Goal: Communication & Community: Answer question/provide support

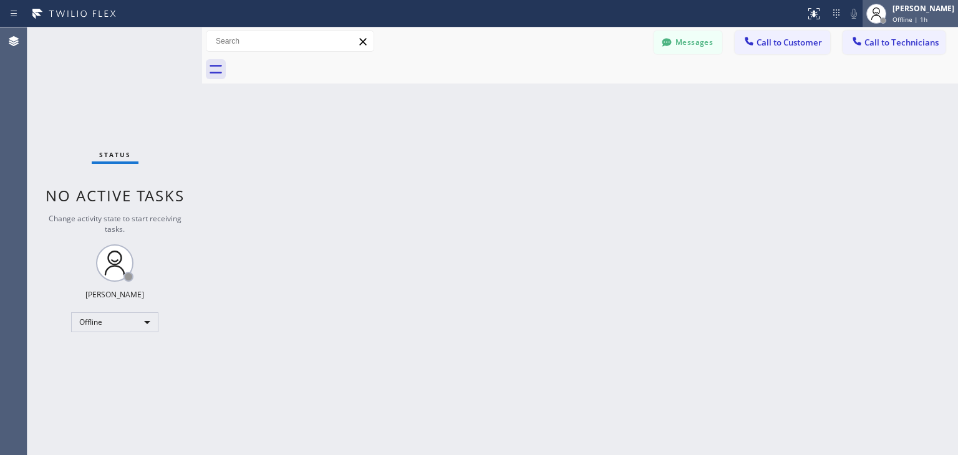
click at [883, 16] on icon at bounding box center [875, 13] width 15 height 15
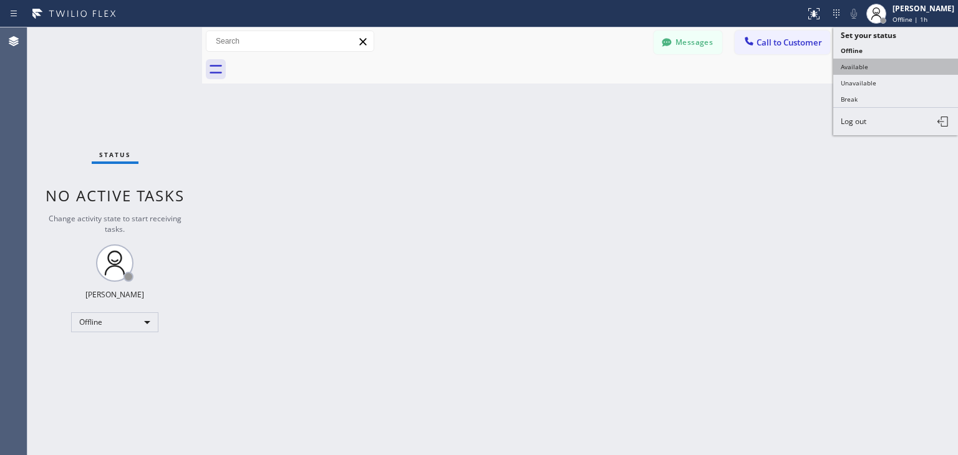
click at [898, 59] on button "Available" at bounding box center [895, 67] width 125 height 16
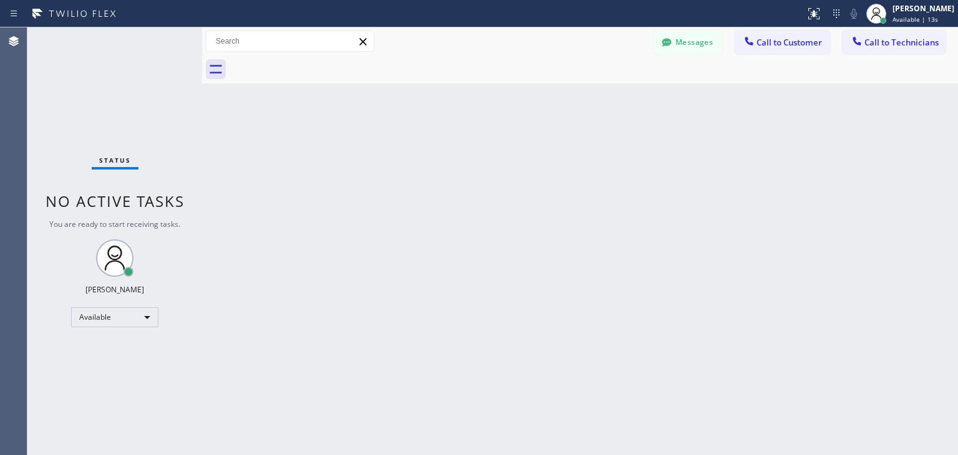
click at [802, 55] on div at bounding box center [593, 69] width 728 height 28
click at [804, 50] on button "Call to Customer" at bounding box center [781, 43] width 95 height 24
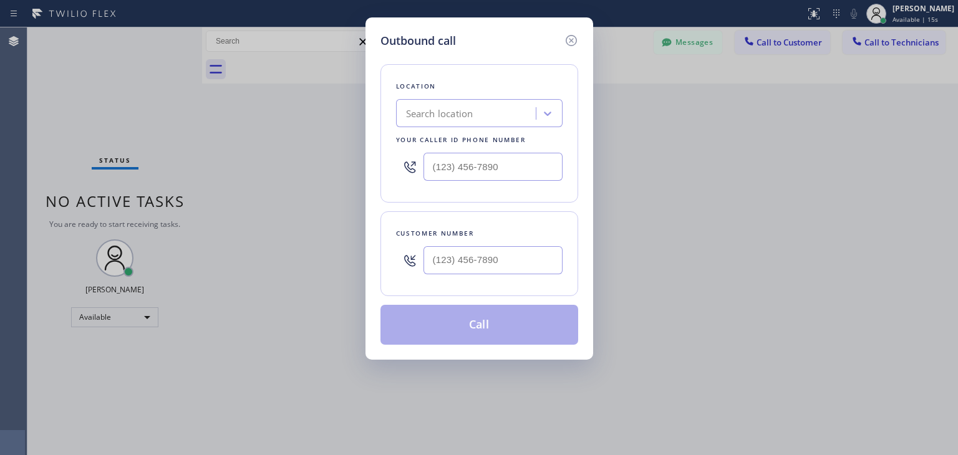
drag, startPoint x: 489, startPoint y: 236, endPoint x: 489, endPoint y: 274, distance: 38.7
click at [489, 274] on div "Customer number" at bounding box center [479, 253] width 198 height 85
click at [489, 274] on div at bounding box center [492, 260] width 139 height 41
paste input "847) 337-4753"
click at [503, 263] on input "[PHONE_NUMBER]" at bounding box center [492, 260] width 139 height 28
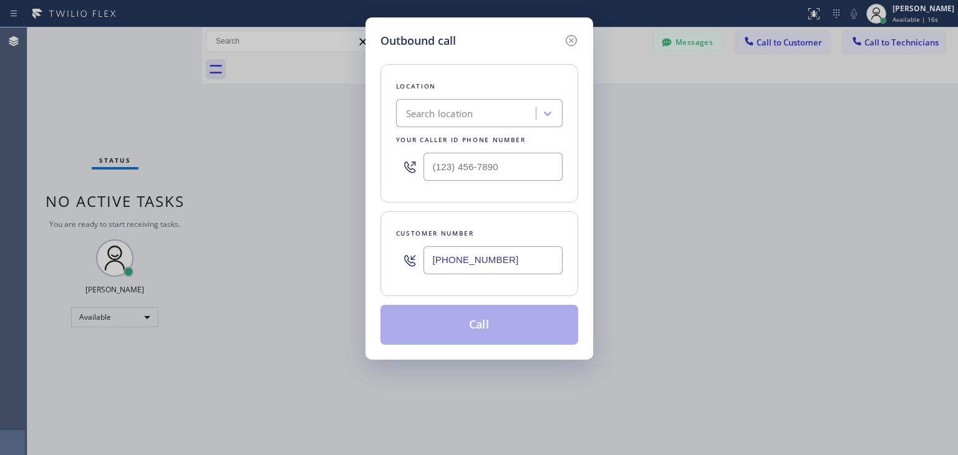
type input "[PHONE_NUMBER]"
click at [459, 127] on div "Location Search location Your caller id phone number" at bounding box center [479, 133] width 198 height 138
paste input "Subzero Repair Professionals"
type input "Subzero Repair Professionals"
click at [478, 123] on div "Subzero Repair Professionals Subzero Repair Professionals" at bounding box center [455, 114] width 111 height 22
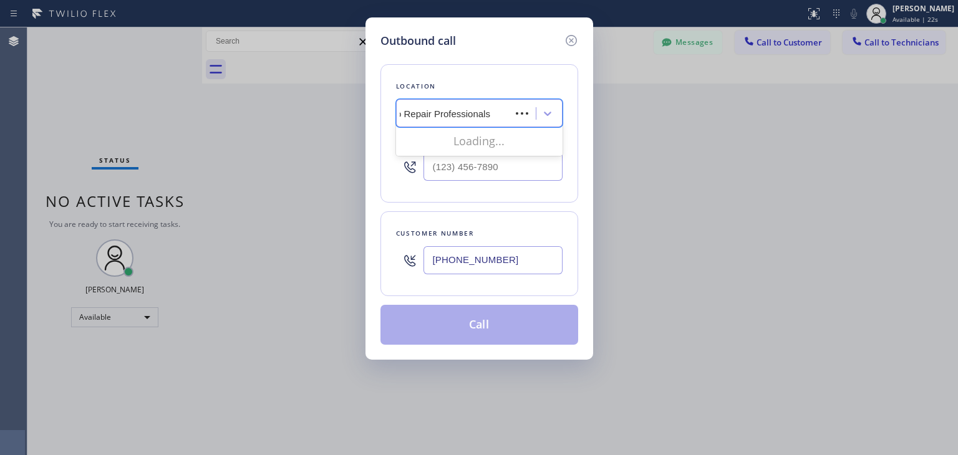
scroll to position [0, 22]
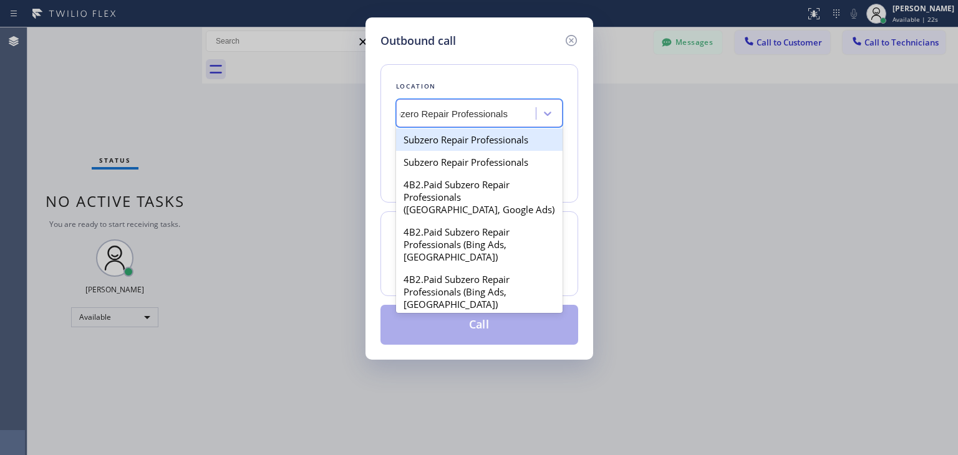
click at [479, 138] on div "Subzero Repair Professionals" at bounding box center [479, 139] width 166 height 22
type input "[PHONE_NUMBER]"
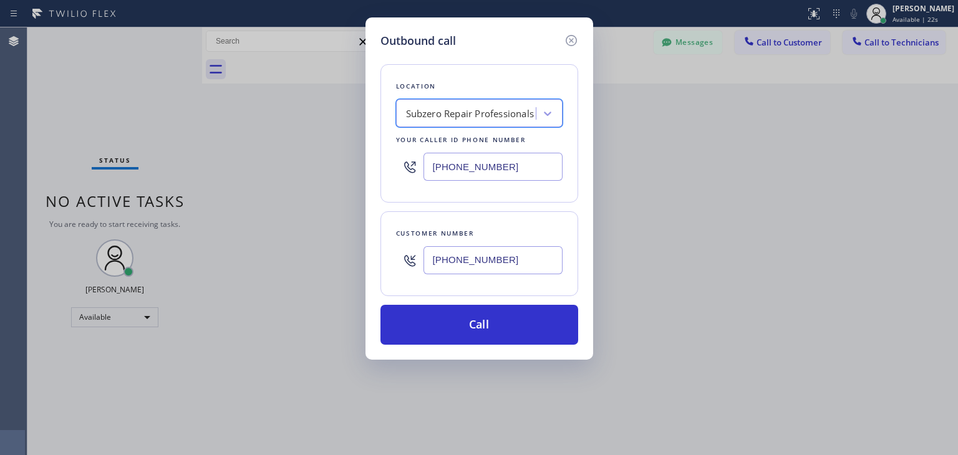
scroll to position [0, 0]
click at [499, 85] on div "Location" at bounding box center [479, 86] width 166 height 13
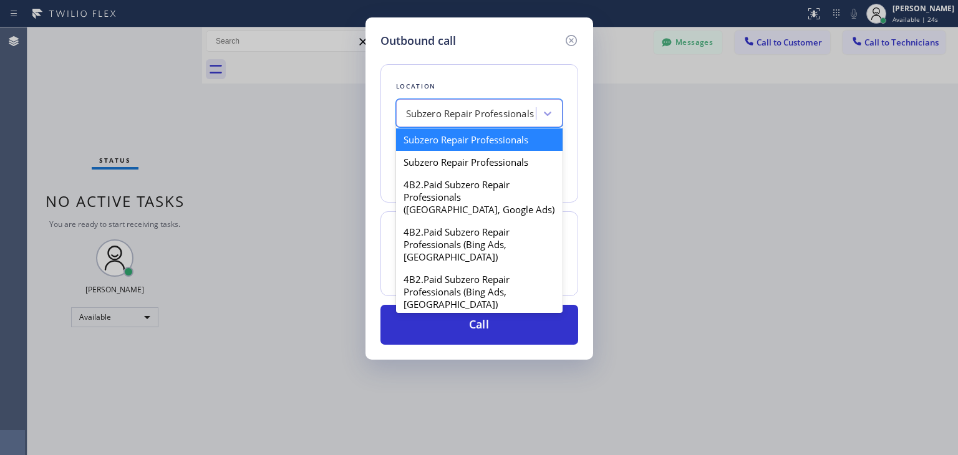
click at [498, 100] on div "Subzero Repair Professionals" at bounding box center [479, 113] width 166 height 28
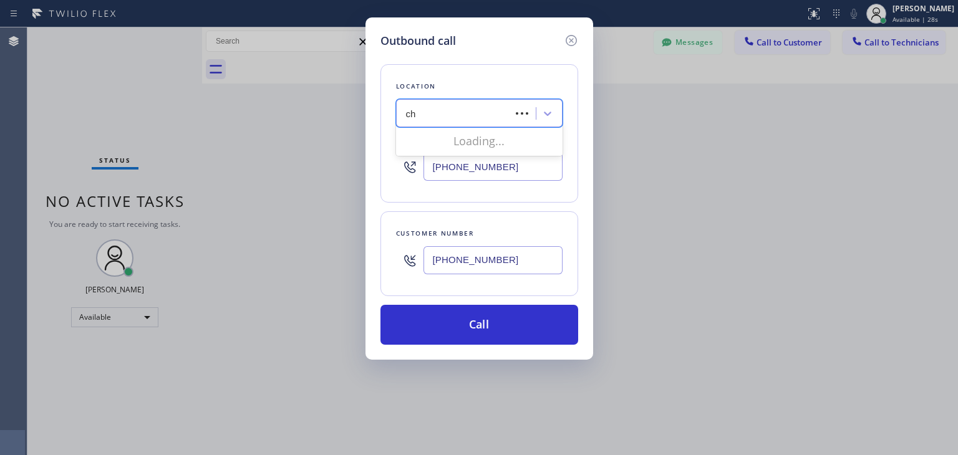
type input "c"
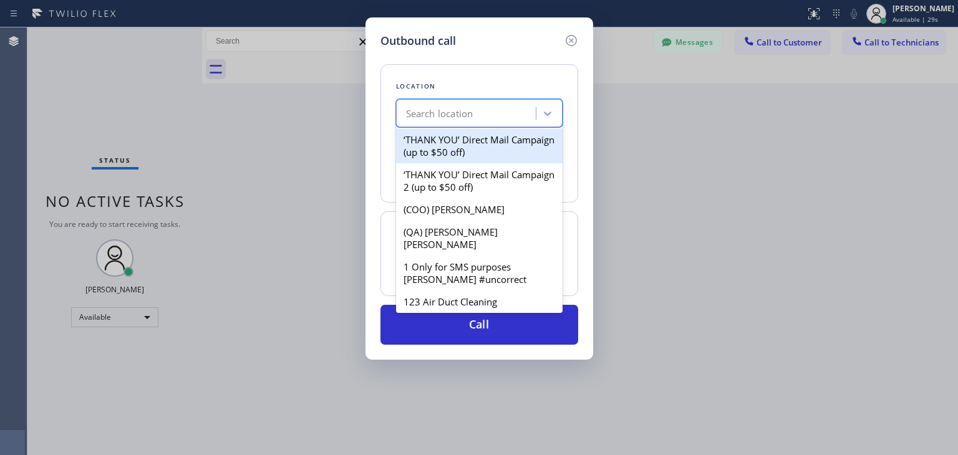
paste input "Subzero Repair Professionals"
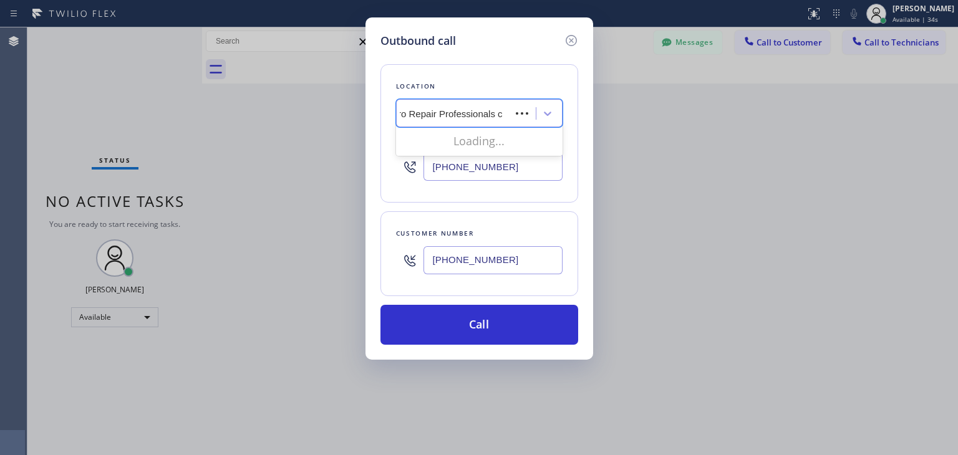
scroll to position [0, 47]
type input "Subzero Repair Professionals"
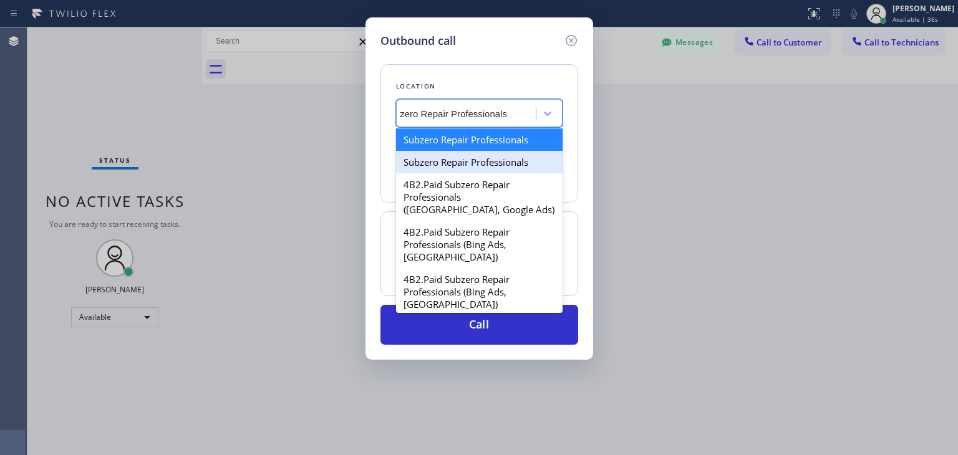
scroll to position [0, 22]
click at [512, 148] on div "Subzero Repair Professionals" at bounding box center [479, 139] width 166 height 22
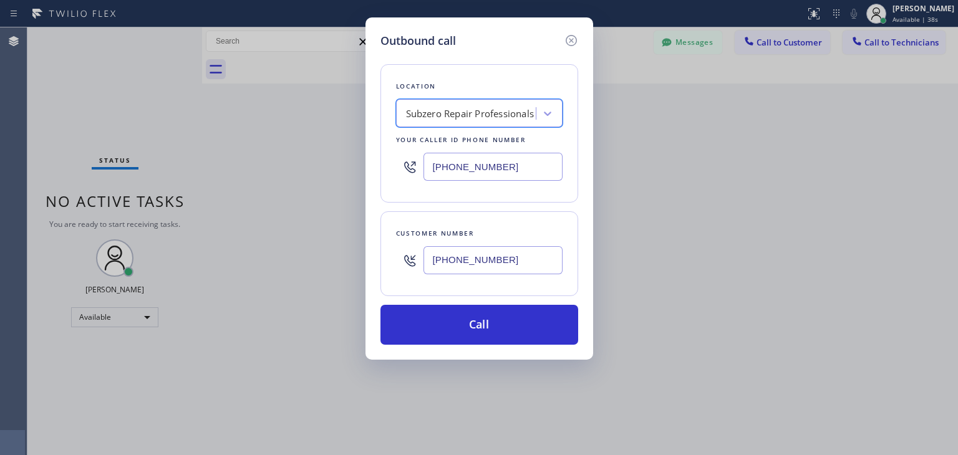
scroll to position [0, 0]
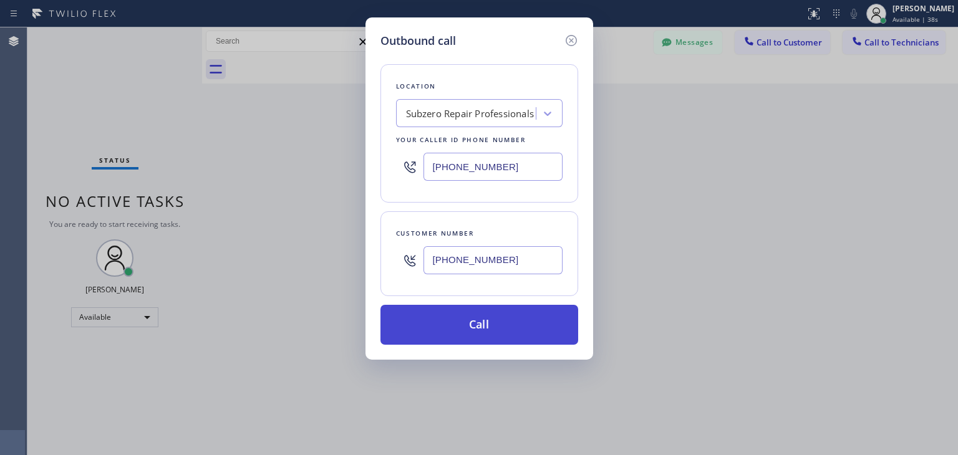
click at [486, 336] on button "Call" at bounding box center [479, 325] width 198 height 40
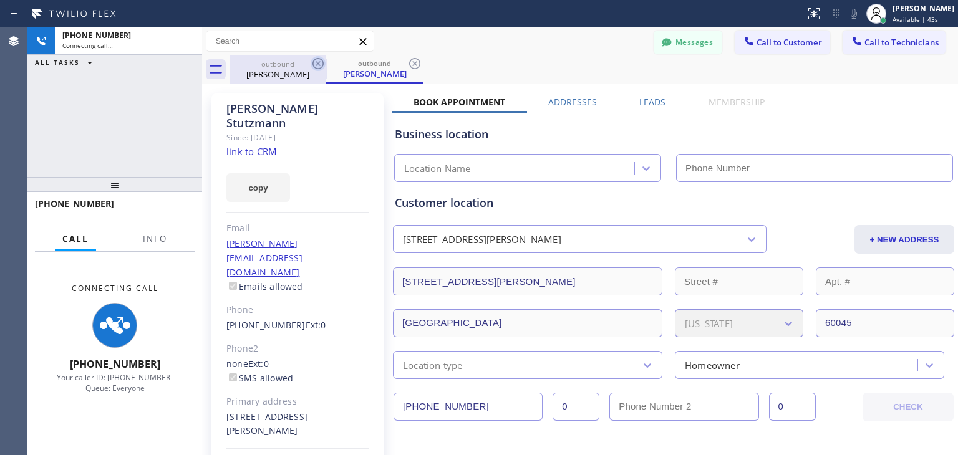
click at [318, 58] on icon at bounding box center [317, 63] width 15 height 15
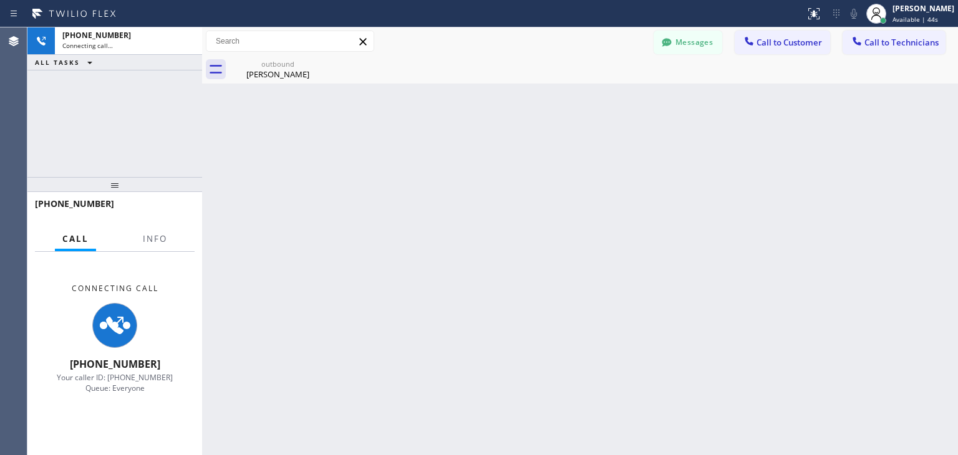
click at [0, 0] on icon at bounding box center [0, 0] width 0 height 0
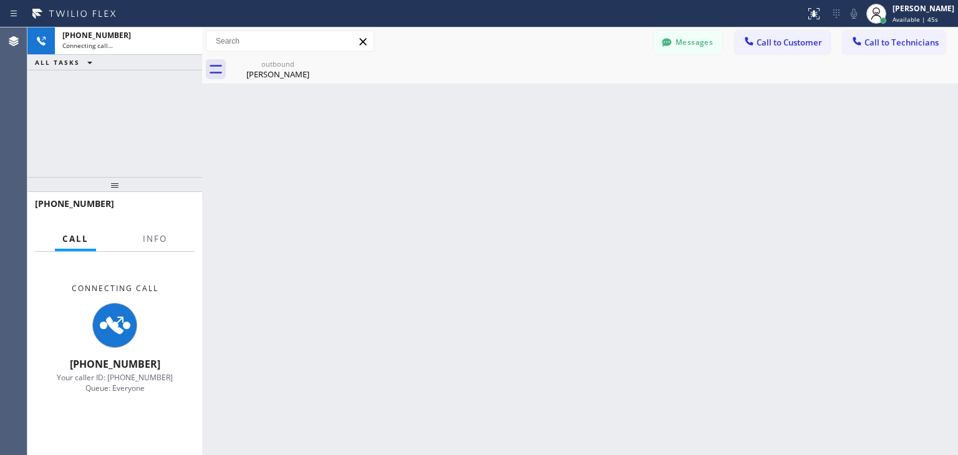
click at [0, 0] on icon at bounding box center [0, 0] width 0 height 0
click at [703, 450] on div "Back to Dashboard Change Sender ID Customers Technicians MM Ms [PERSON_NAME] [D…" at bounding box center [580, 241] width 756 height 428
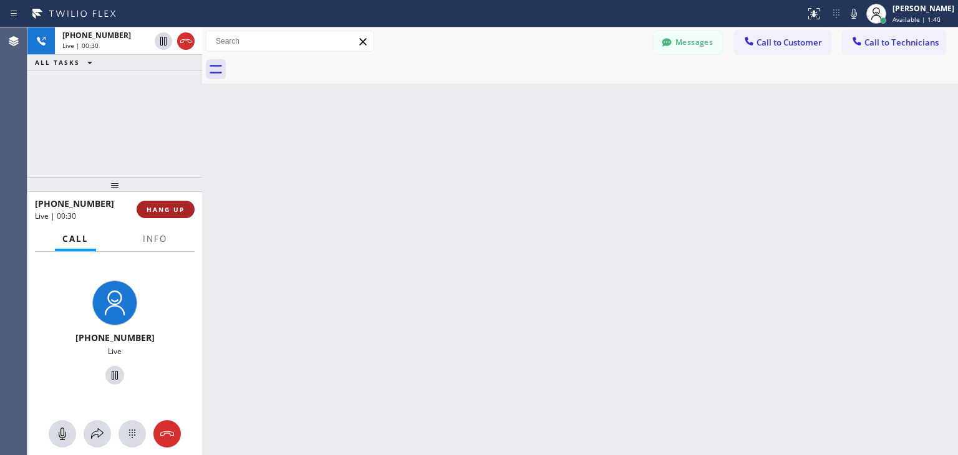
click at [177, 205] on span "HANG UP" at bounding box center [166, 209] width 38 height 9
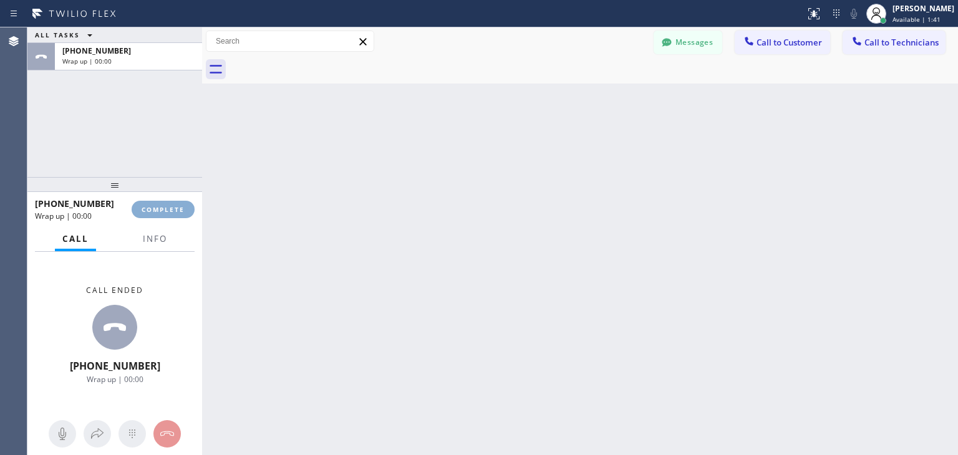
click at [177, 205] on span "COMPLETE" at bounding box center [163, 209] width 43 height 9
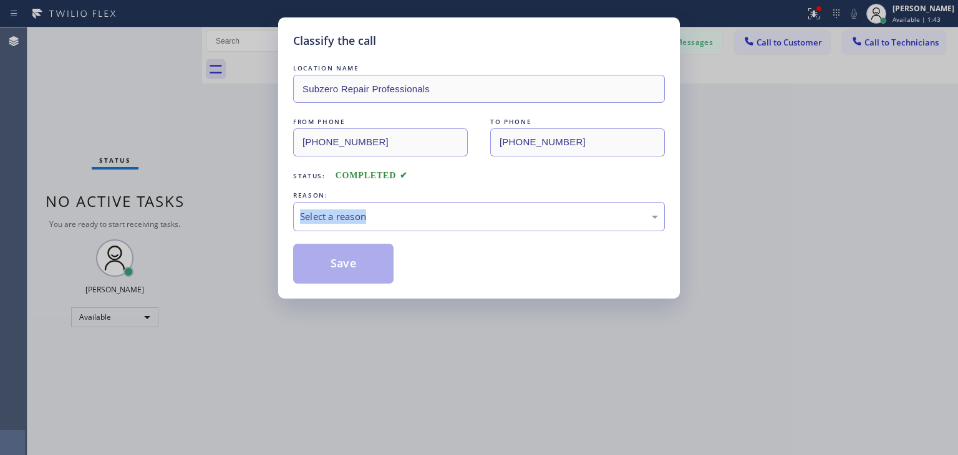
click at [177, 205] on div "Classify the call LOCATION NAME Subzero Repair Professionals FROM PHONE [PHONE_…" at bounding box center [479, 227] width 958 height 455
drag, startPoint x: 177, startPoint y: 205, endPoint x: 459, endPoint y: 233, distance: 283.2
click at [459, 233] on div "Classify the call LOCATION NAME Subzero Repair Professionals FROM PHONE [PHONE_…" at bounding box center [479, 227] width 958 height 455
click at [478, 230] on div "Select a reason" at bounding box center [479, 216] width 372 height 29
drag, startPoint x: 478, startPoint y: 230, endPoint x: 495, endPoint y: 227, distance: 17.7
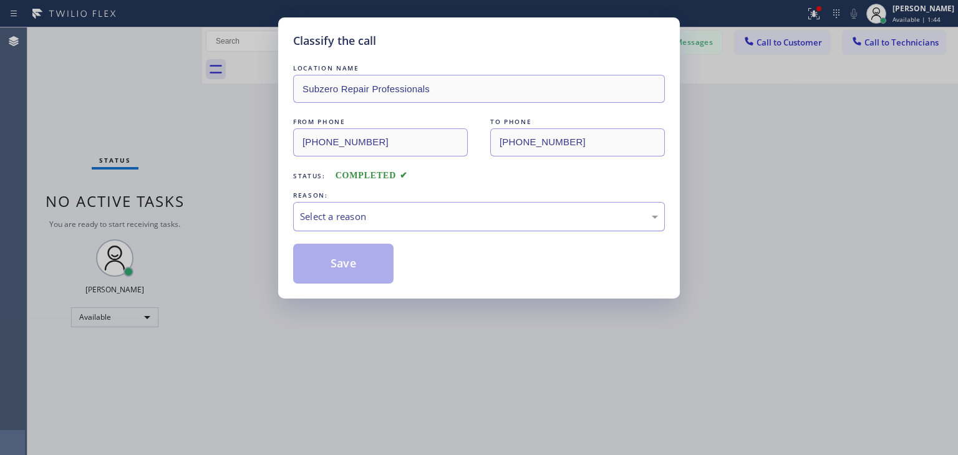
click at [495, 227] on div "Select a reason" at bounding box center [479, 216] width 372 height 29
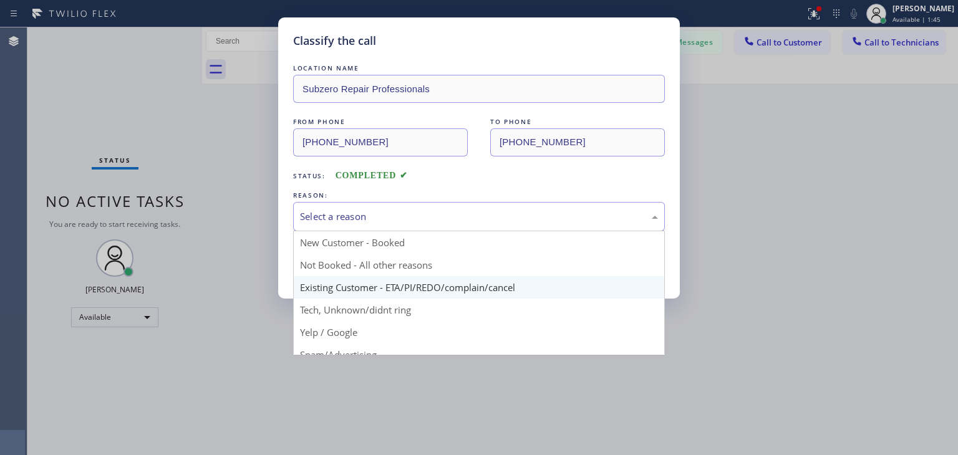
drag, startPoint x: 495, startPoint y: 227, endPoint x: 494, endPoint y: 292, distance: 65.5
click at [494, 231] on div "Select a reason New Customer - Booked Not Booked - All other reasons Existing C…" at bounding box center [479, 216] width 372 height 29
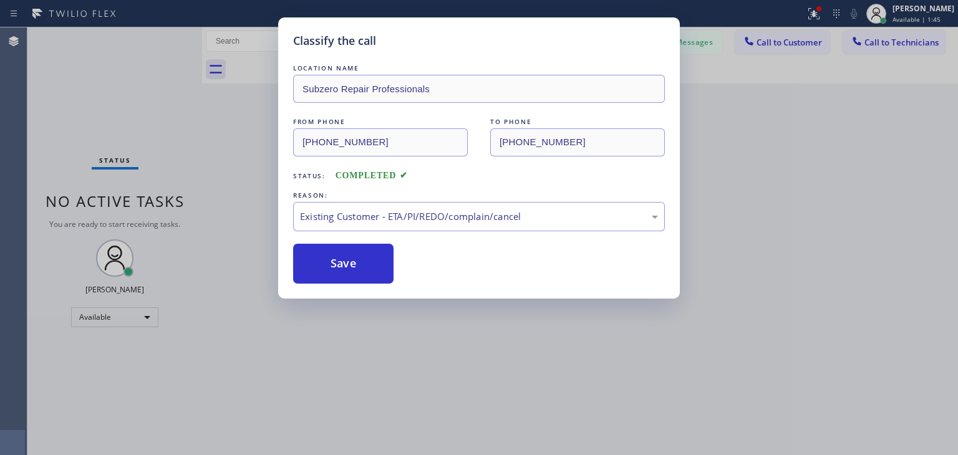
drag, startPoint x: 494, startPoint y: 292, endPoint x: 400, endPoint y: 277, distance: 95.4
click at [385, 270] on button "Save" at bounding box center [343, 264] width 100 height 40
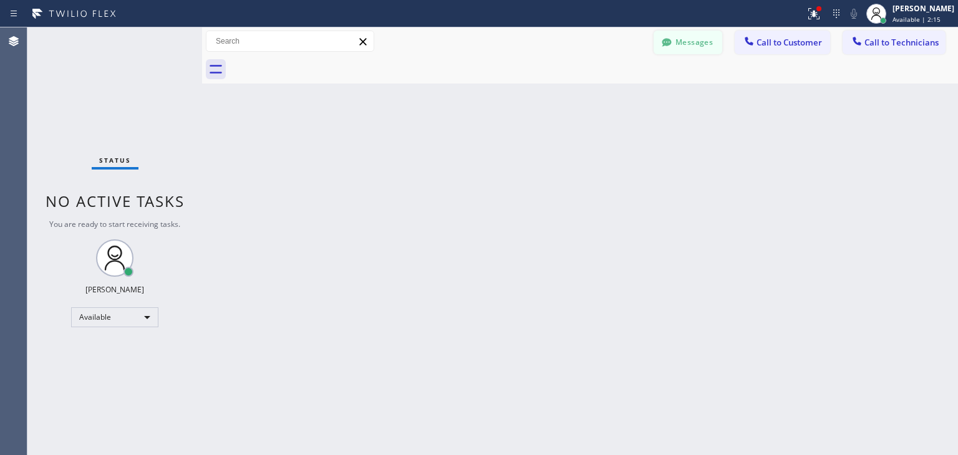
click at [691, 46] on button "Messages" at bounding box center [687, 43] width 69 height 24
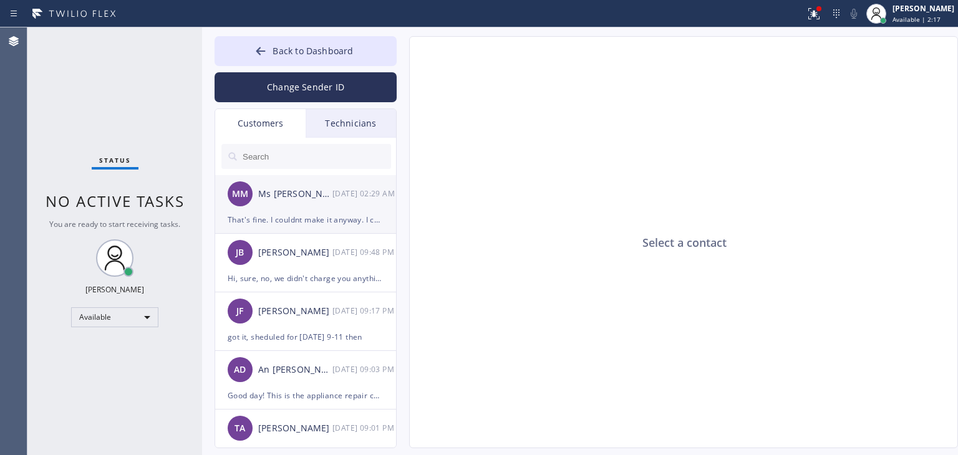
click at [347, 193] on div "[DATE] 02:29 AM" at bounding box center [364, 193] width 65 height 14
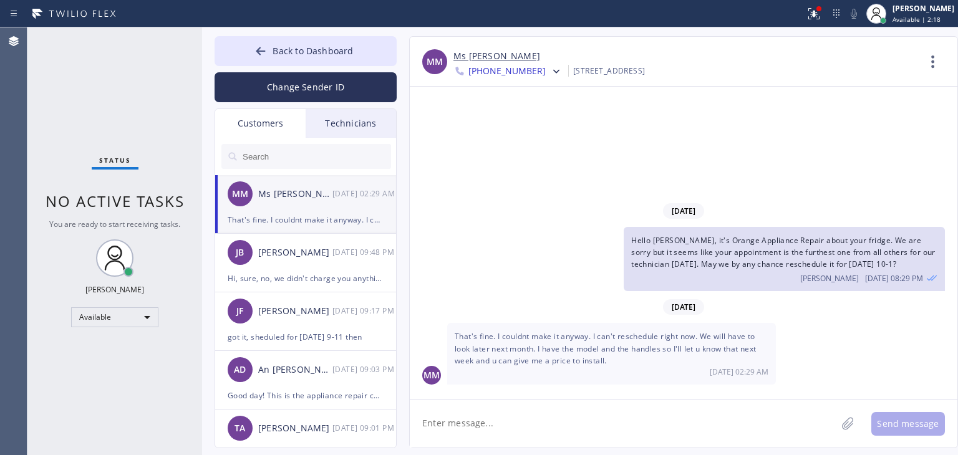
click at [569, 411] on textarea at bounding box center [623, 424] width 426 height 48
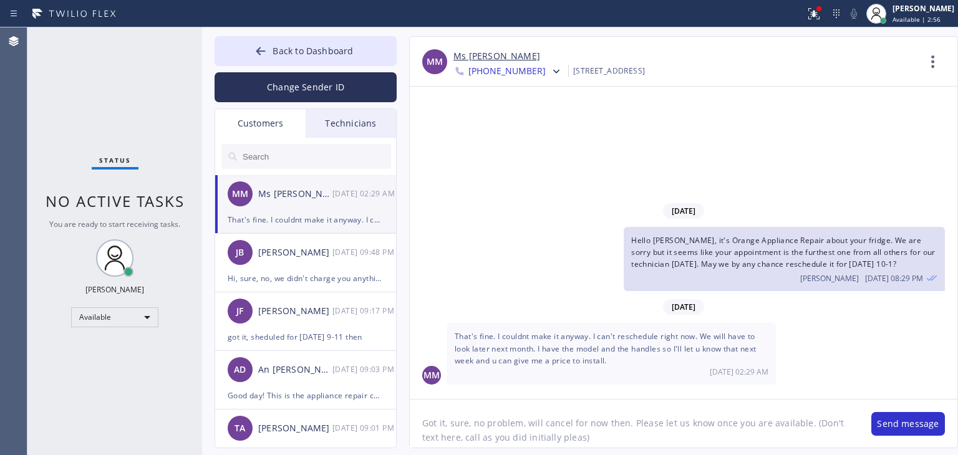
type textarea "Got it, sure, no problem, will cancel for now then. Please let us know once you…"
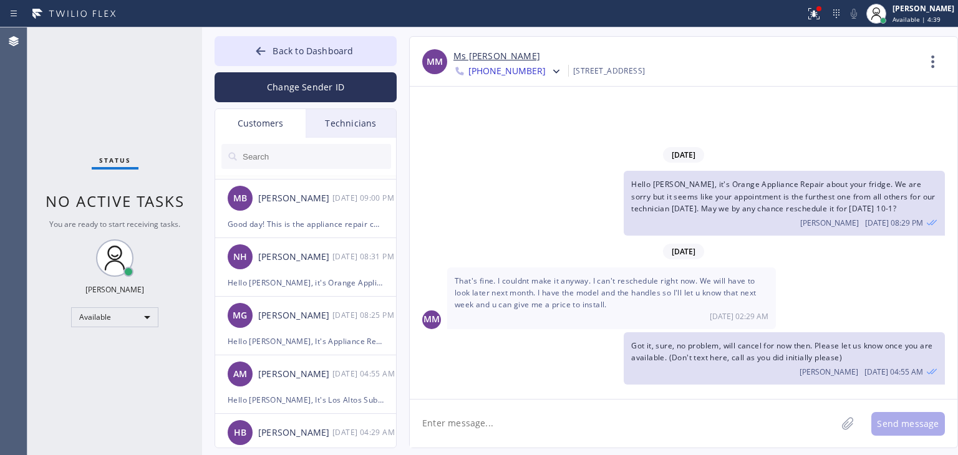
scroll to position [289, 0]
click at [294, 307] on div "MG [PERSON_NAME] [DATE] 08:25 PM" at bounding box center [306, 314] width 182 height 37
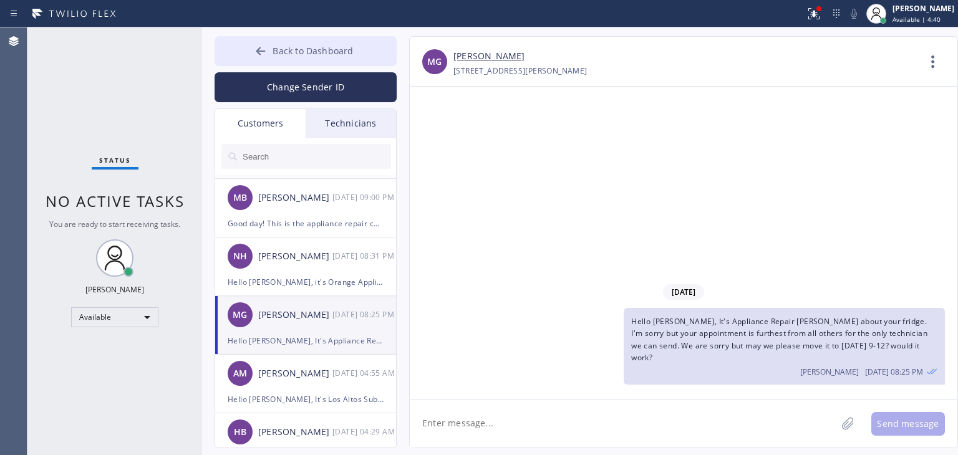
click at [373, 49] on button "Back to Dashboard" at bounding box center [305, 51] width 182 height 30
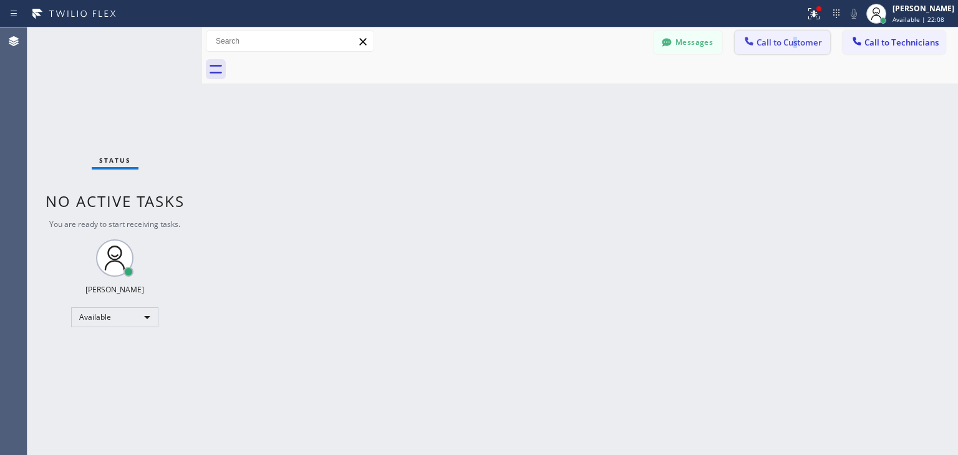
drag, startPoint x: 797, startPoint y: 29, endPoint x: 794, endPoint y: 43, distance: 14.6
click at [794, 43] on div "Messages Call to Customer Call to Technicians Outbound call Location Subzero Re…" at bounding box center [580, 41] width 756 height 28
click at [794, 43] on span "Call to Customer" at bounding box center [788, 42] width 65 height 11
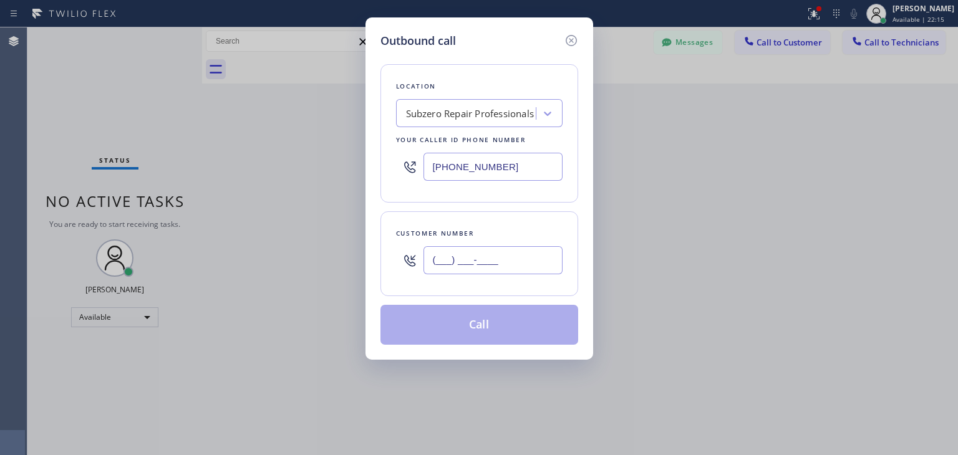
click at [516, 271] on input "(___) ___-____" at bounding box center [492, 260] width 139 height 28
paste input "862) 485-5365"
type input "[PHONE_NUMBER]"
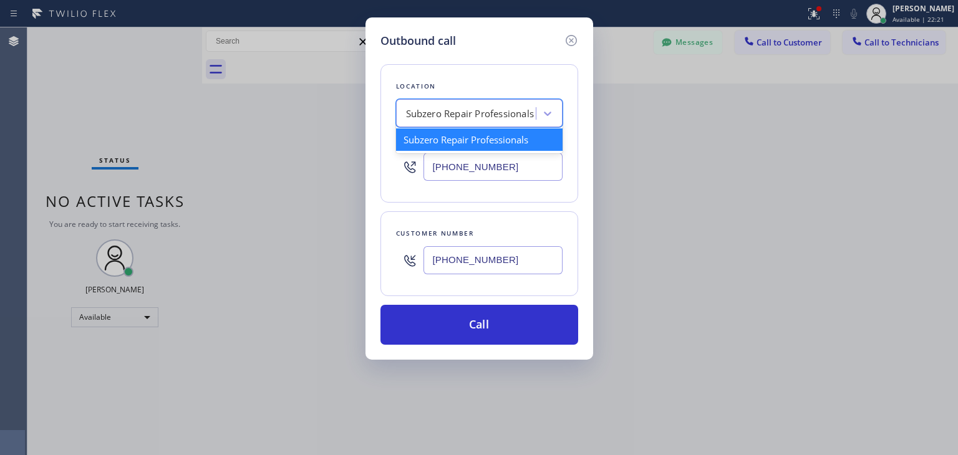
paste input "Sub Zero Refrigerator Repair [GEOGRAPHIC_DATA]"
type input "Sub Zero Refrigerator Repair [GEOGRAPHIC_DATA]"
click at [413, 104] on div "Subzero Repair Professionals Sub Zero Refrigerator Repair [GEOGRAPHIC_DATA]" at bounding box center [468, 114] width 136 height 22
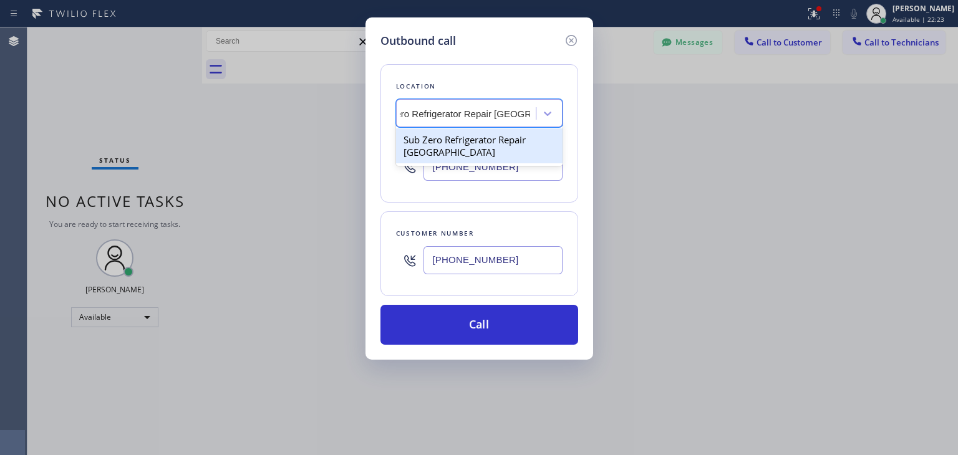
click at [479, 137] on div "Sub Zero Refrigerator Repair [GEOGRAPHIC_DATA]" at bounding box center [479, 145] width 166 height 35
type input "[PHONE_NUMBER]"
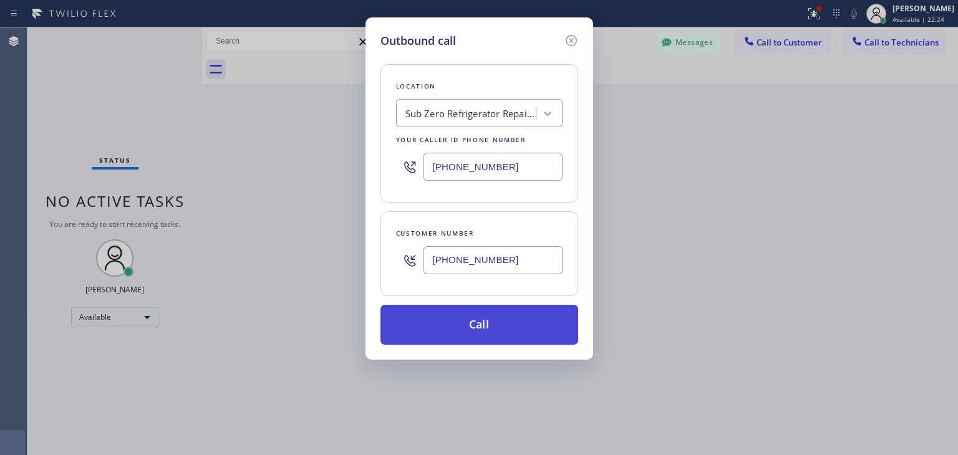
click at [471, 342] on button "Call" at bounding box center [479, 325] width 198 height 40
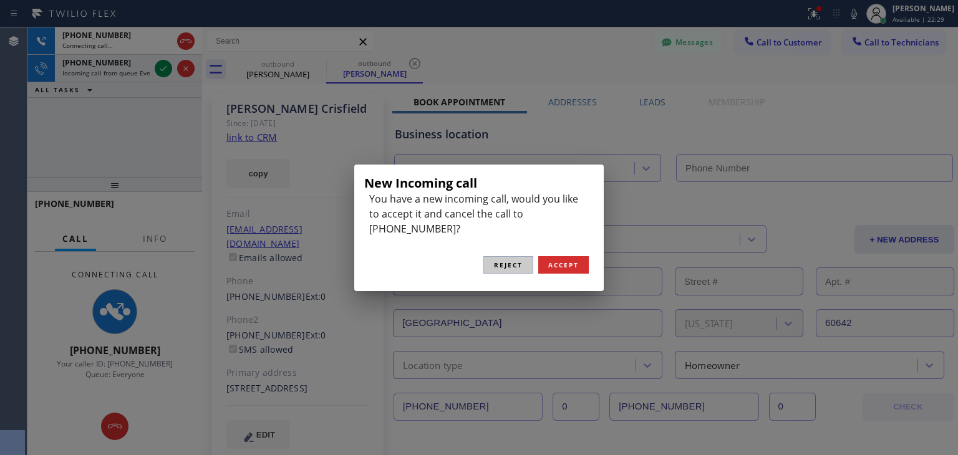
type input "[PHONE_NUMBER]"
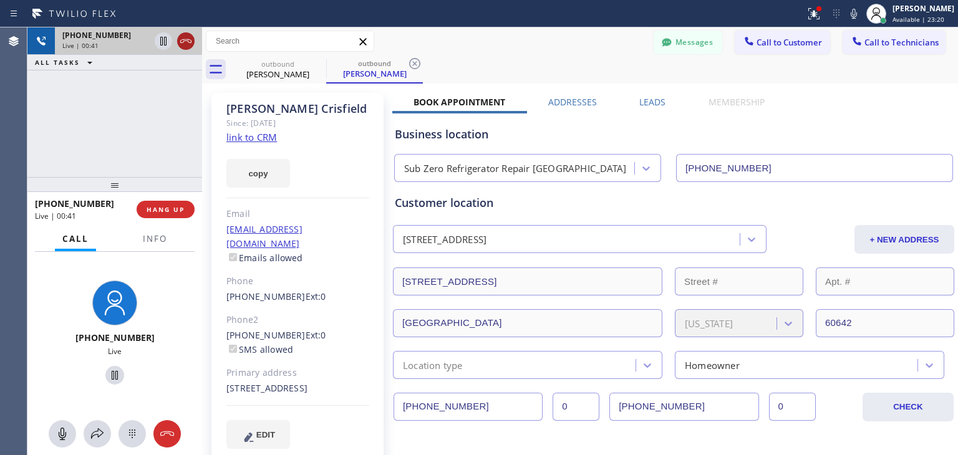
click at [182, 44] on icon at bounding box center [185, 41] width 15 height 15
click at [182, 44] on div "Live | 00:41" at bounding box center [128, 45] width 132 height 9
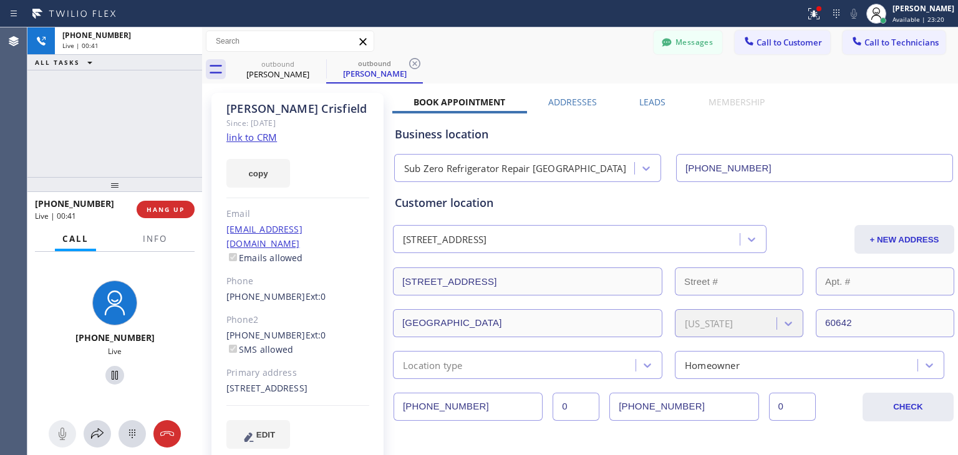
drag, startPoint x: 182, startPoint y: 44, endPoint x: 180, endPoint y: 195, distance: 150.3
click at [180, 195] on div "[PHONE_NUMBER] Live | 00:41 ALL TASKS ALL TASKS ACTIVE TASKS TASKS IN WRAP UP […" at bounding box center [114, 241] width 175 height 428
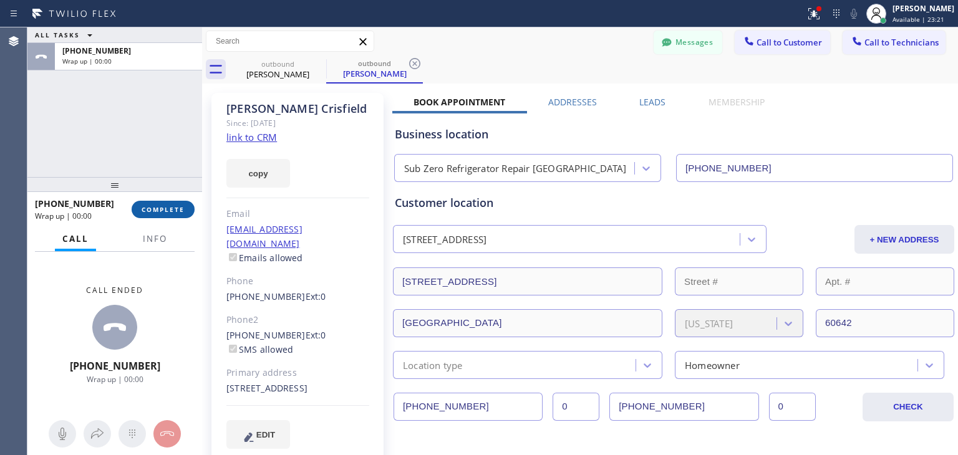
click at [172, 216] on button "COMPLETE" at bounding box center [163, 209] width 63 height 17
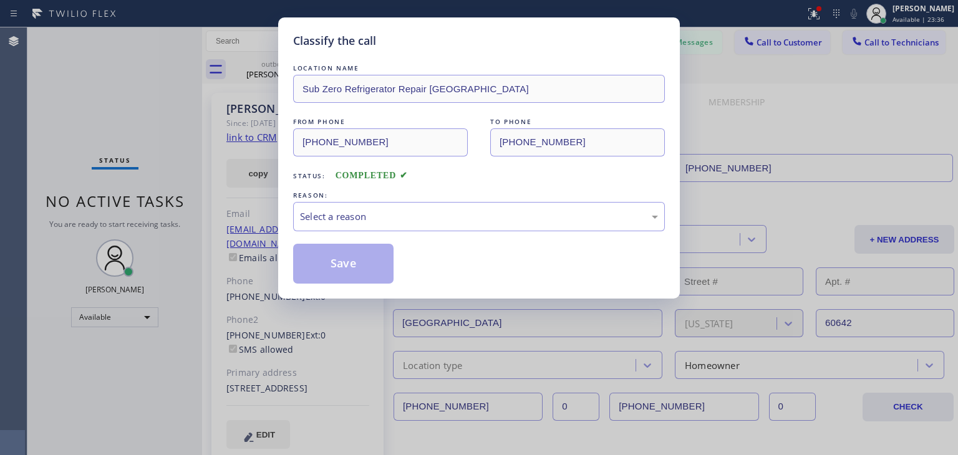
click at [468, 200] on div "REASON:" at bounding box center [479, 195] width 372 height 13
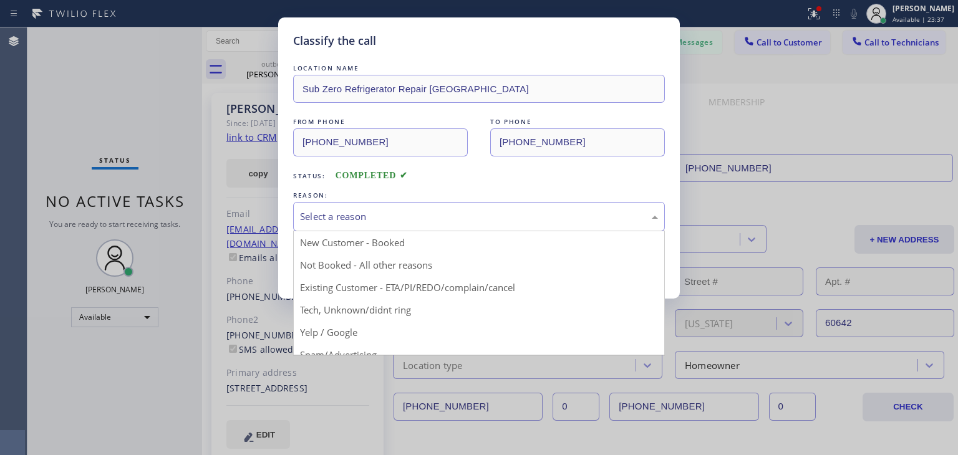
click at [467, 203] on div "Select a reason" at bounding box center [479, 216] width 372 height 29
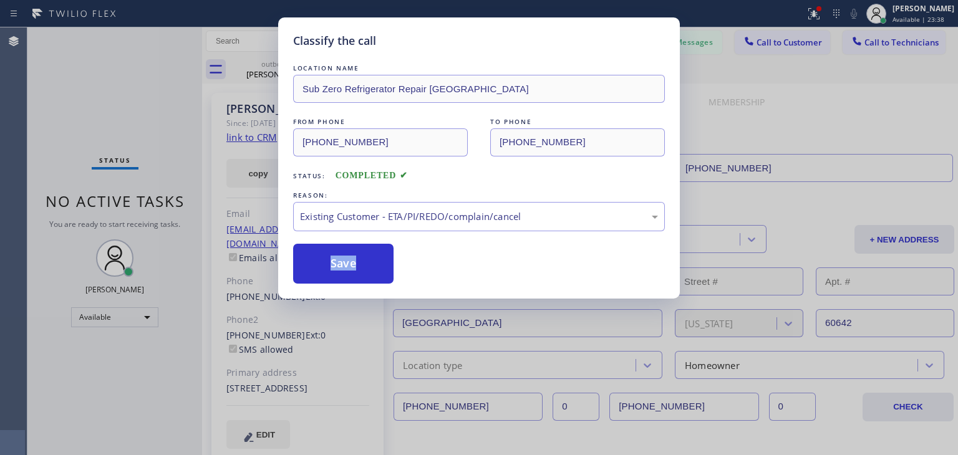
drag, startPoint x: 436, startPoint y: 283, endPoint x: 328, endPoint y: 240, distance: 116.7
click at [337, 259] on button "Save" at bounding box center [343, 264] width 100 height 40
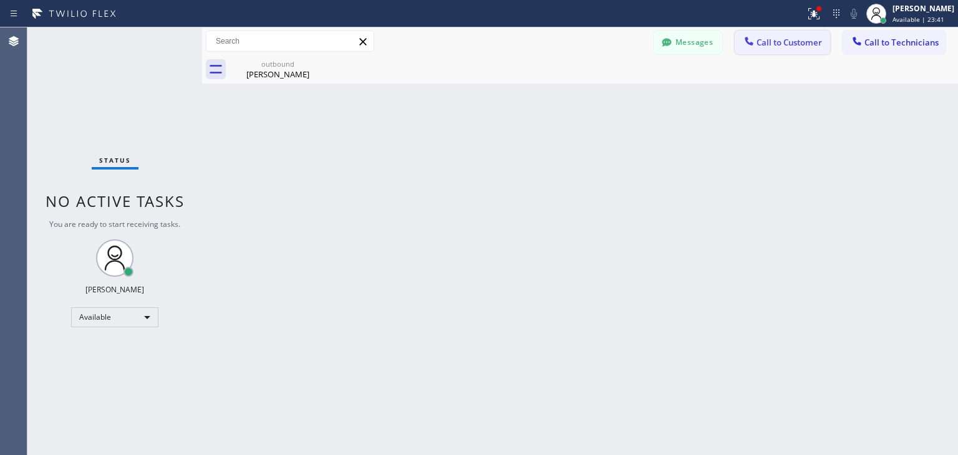
click at [746, 38] on icon at bounding box center [748, 41] width 8 height 8
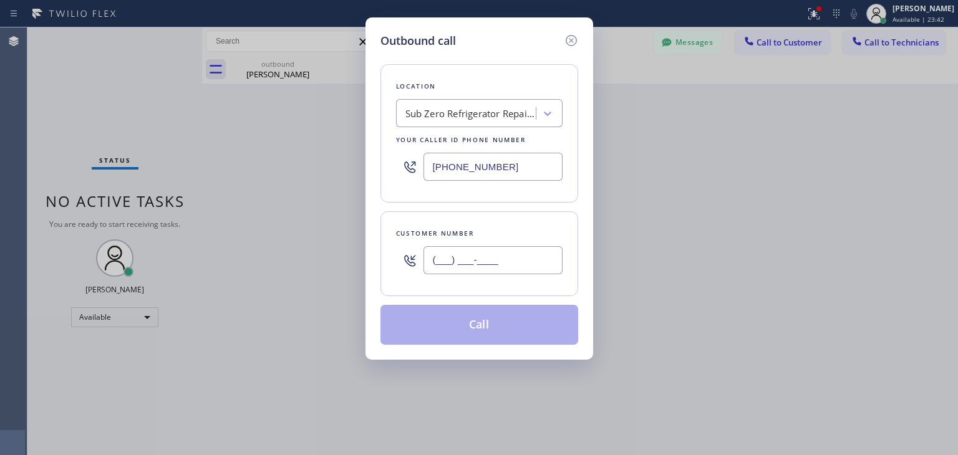
paste input "312) 848-9400"
click at [513, 270] on input "[PHONE_NUMBER]" at bounding box center [492, 260] width 139 height 28
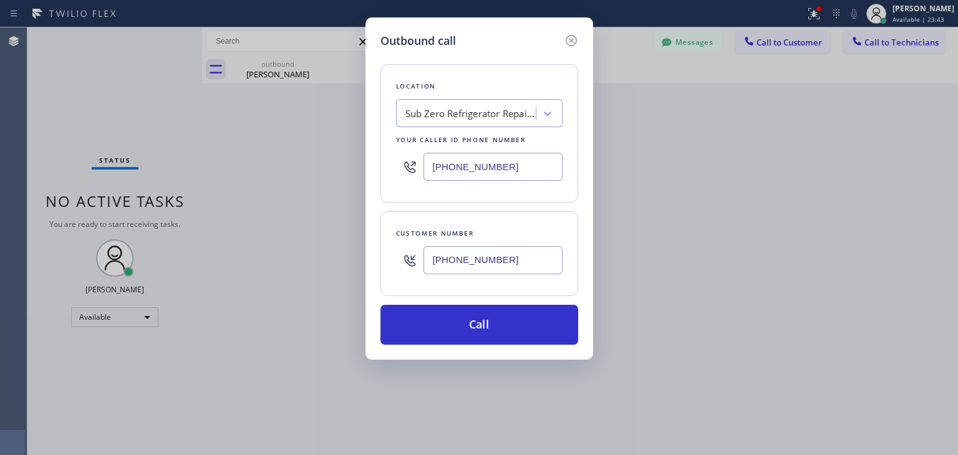
type input "[PHONE_NUMBER]"
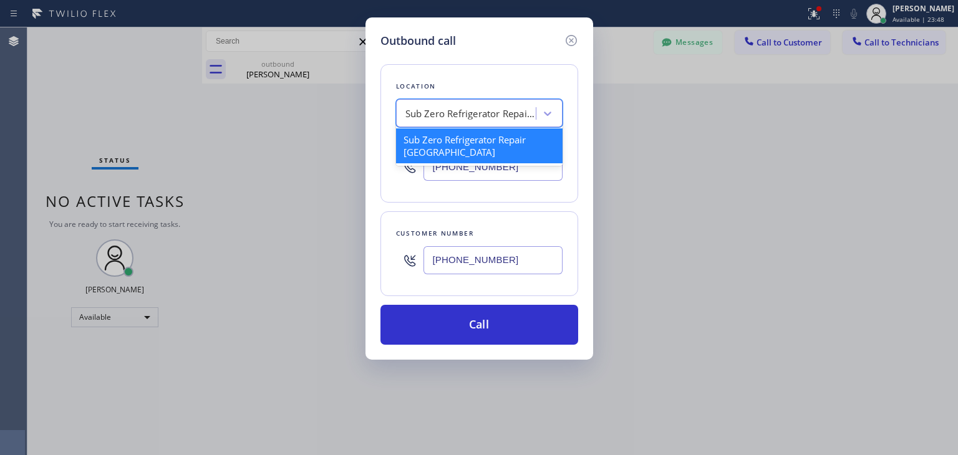
paste input "Sub Zero Refrigerator Repair [GEOGRAPHIC_DATA]"
type input "Sub Zero Refrigerator Repair [GEOGRAPHIC_DATA]"
click at [484, 140] on div "Sub Zero Refrigerator Repair [GEOGRAPHIC_DATA]" at bounding box center [479, 145] width 166 height 35
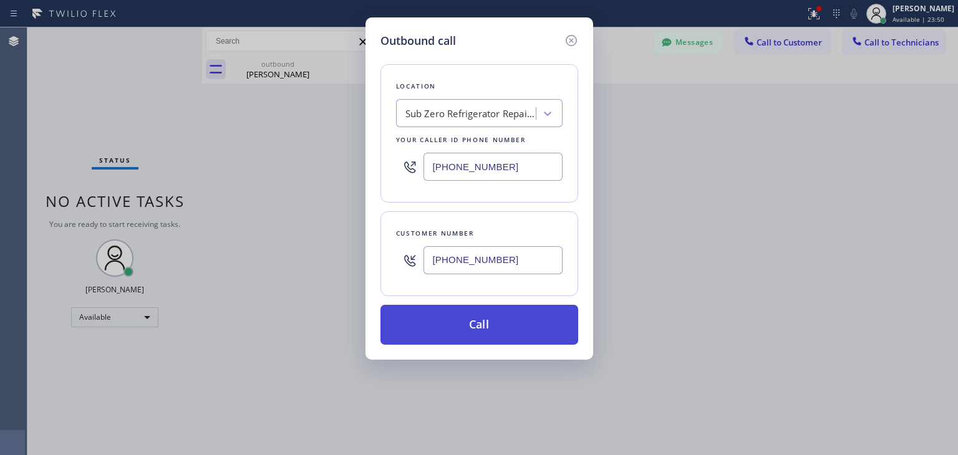
click at [483, 307] on button "Call" at bounding box center [479, 325] width 198 height 40
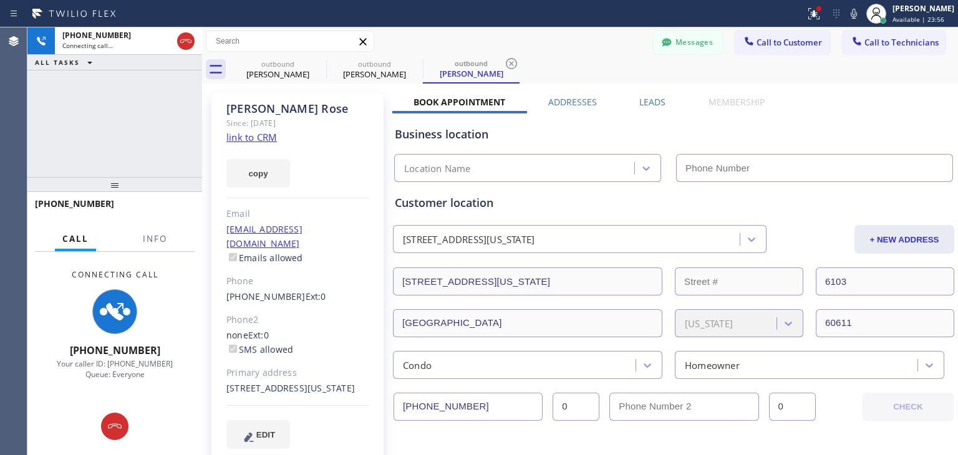
type input "[PHONE_NUMBER]"
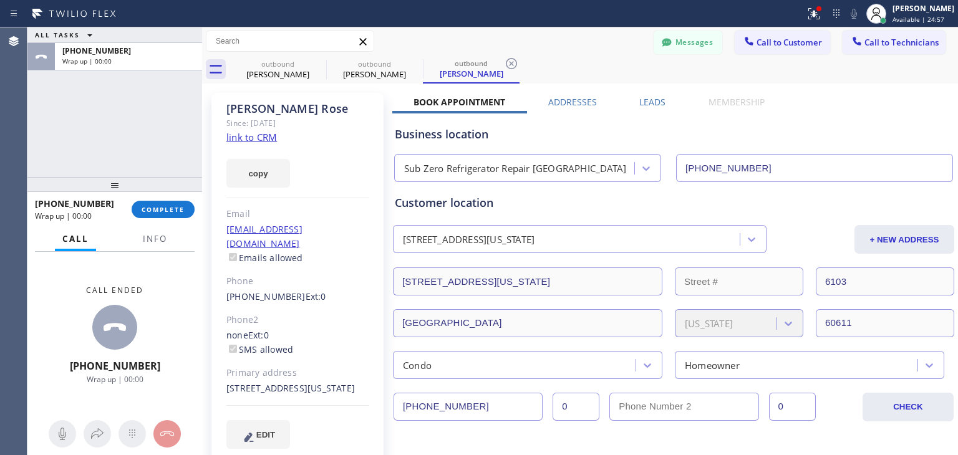
drag, startPoint x: 181, startPoint y: 42, endPoint x: 180, endPoint y: 193, distance: 150.9
drag, startPoint x: 172, startPoint y: 225, endPoint x: 180, endPoint y: 210, distance: 17.0
click at [180, 210] on div "[PHONE_NUMBER] Wrap up | 00:00 COMPLETE" at bounding box center [115, 209] width 160 height 32
click at [180, 210] on span "COMPLETE" at bounding box center [163, 209] width 43 height 9
